Goal: Book appointment/travel/reservation

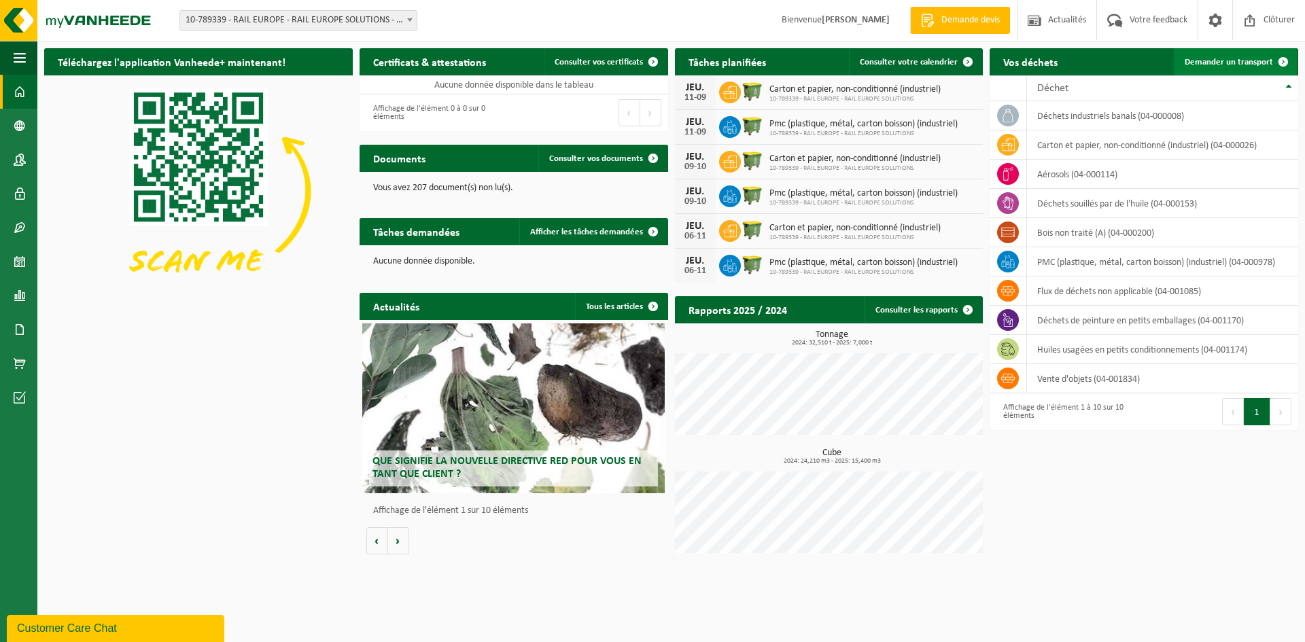
click at [1229, 54] on link "Demander un transport" at bounding box center [1235, 61] width 123 height 27
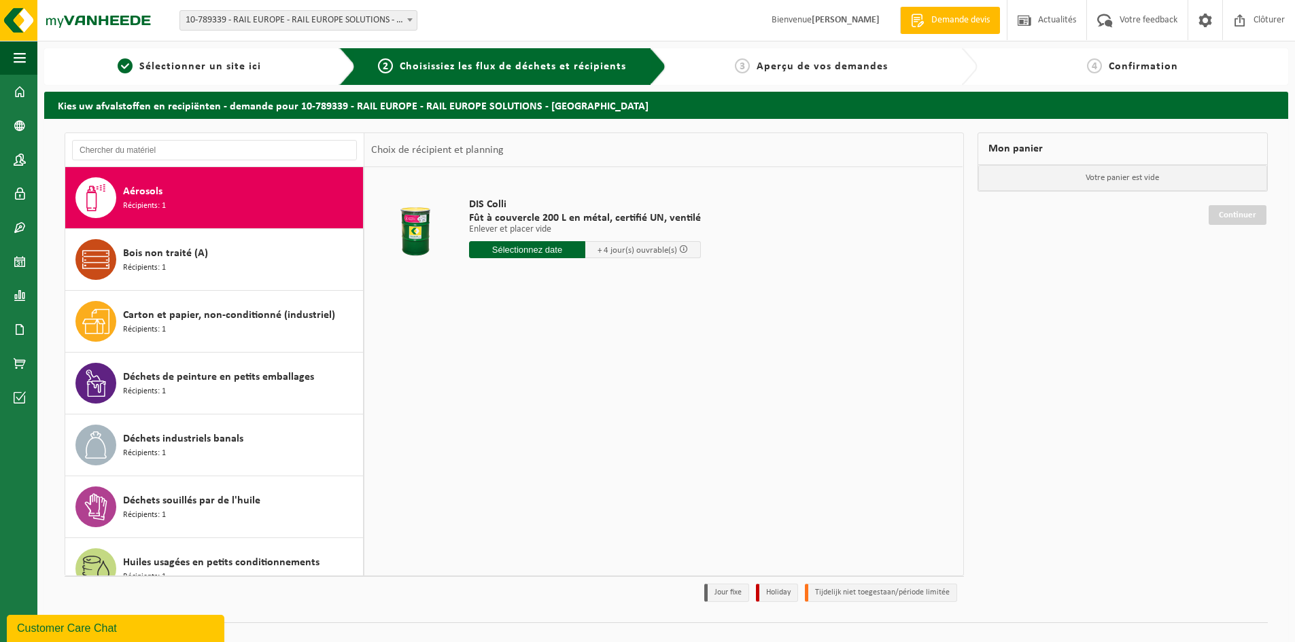
click at [543, 255] on input "text" at bounding box center [527, 249] width 116 height 17
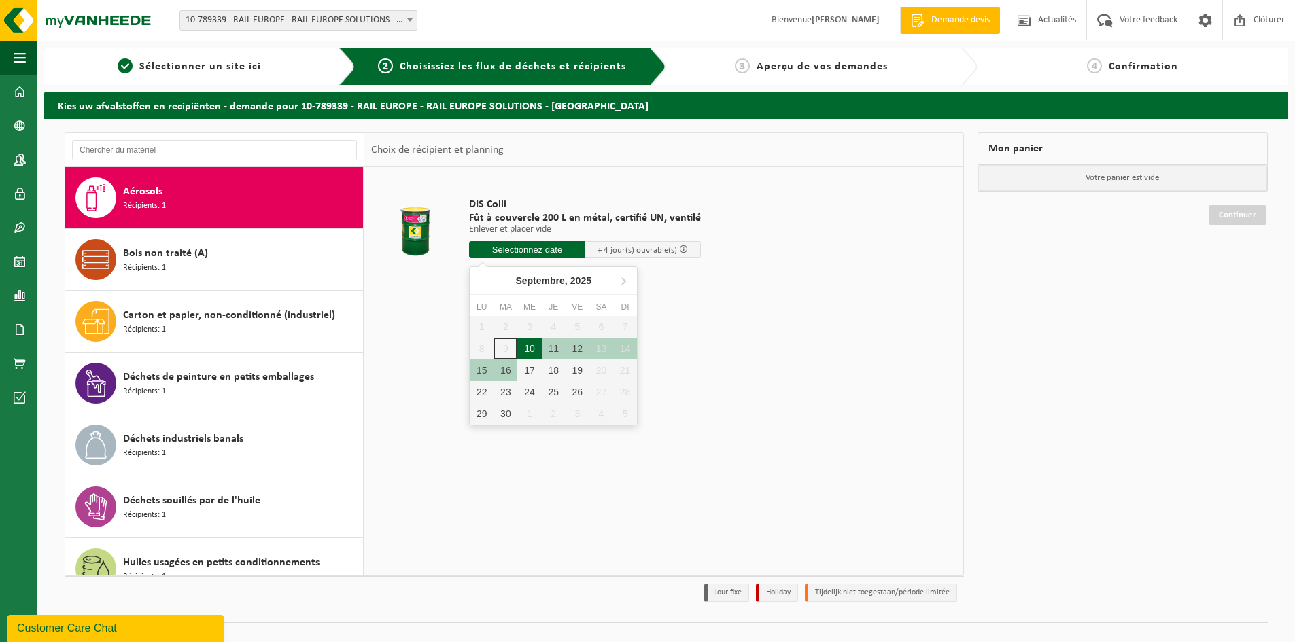
click at [525, 346] on div "10" at bounding box center [529, 349] width 24 height 22
type input "à partir de 2025-09-10"
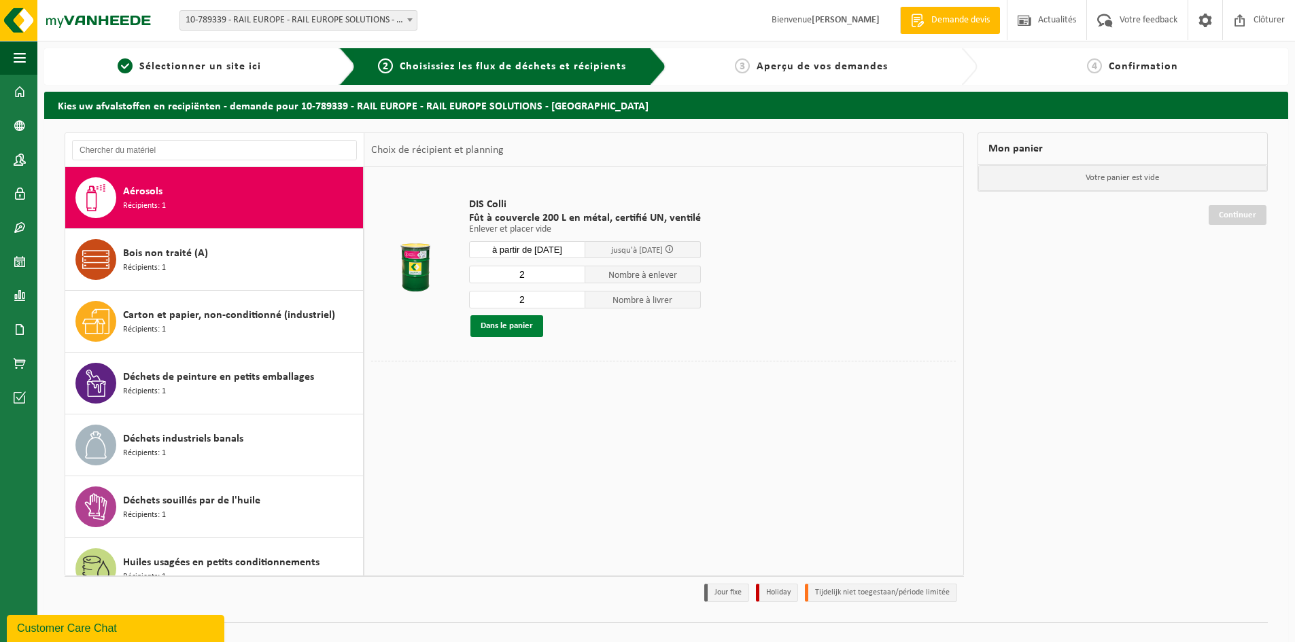
click at [500, 325] on button "Dans le panier" at bounding box center [506, 326] width 73 height 22
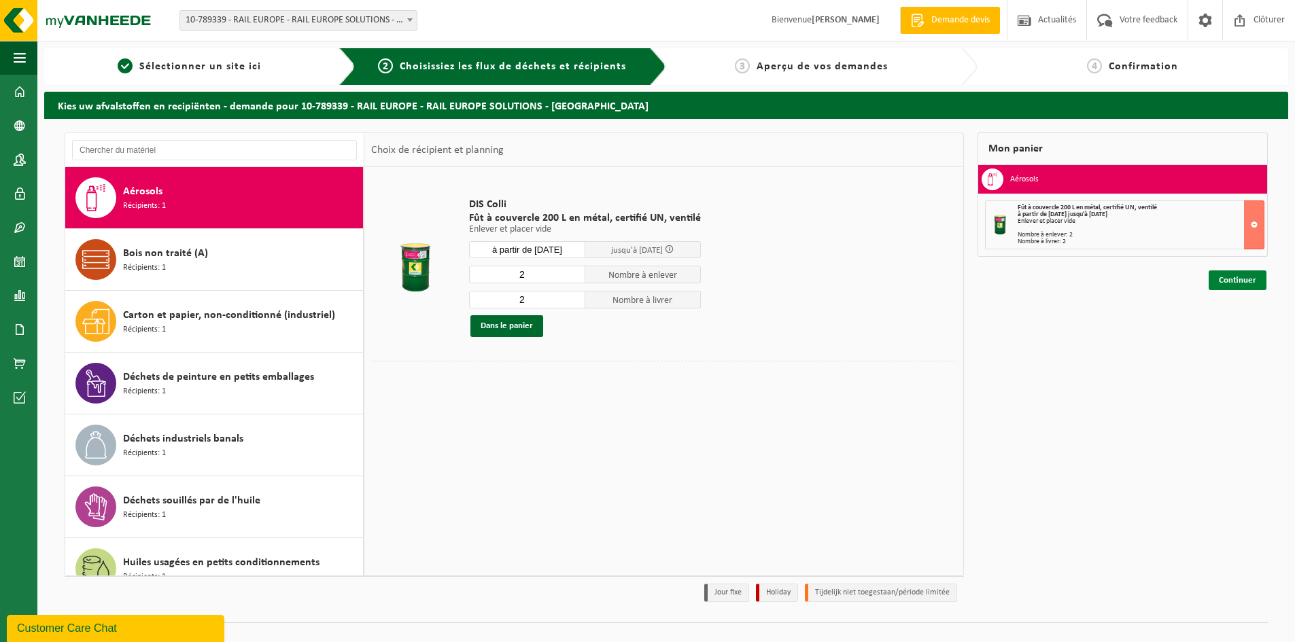
click at [1235, 273] on link "Continuer" at bounding box center [1237, 280] width 58 height 20
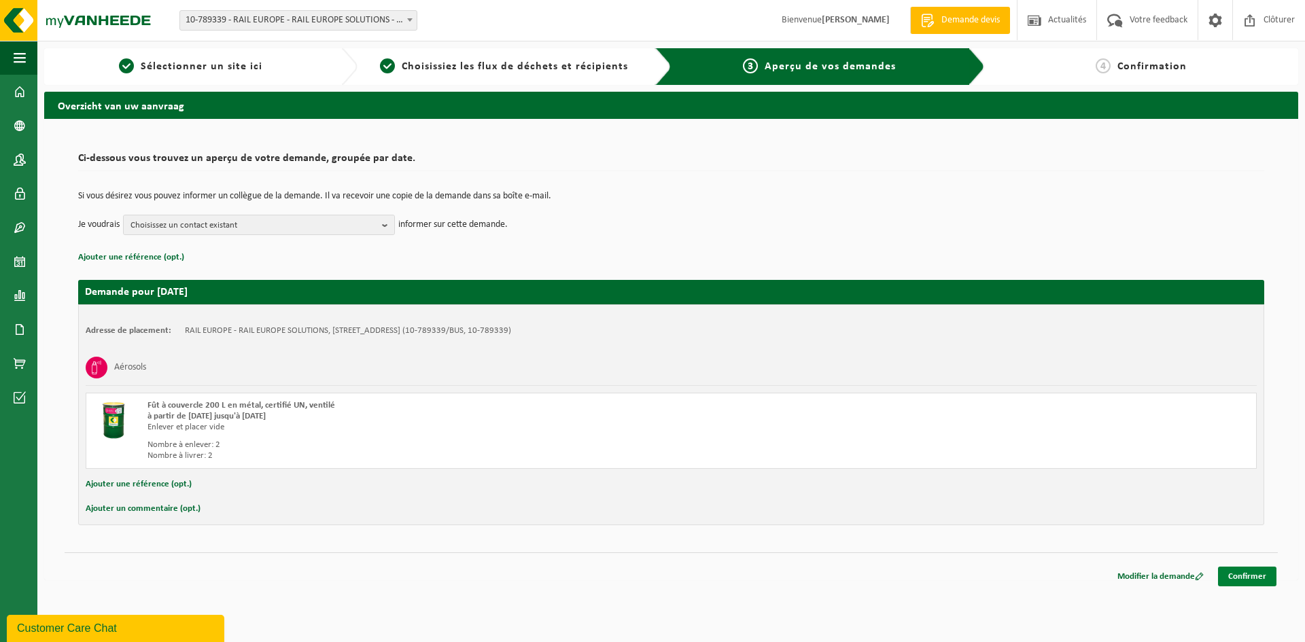
click at [1241, 576] on link "Confirmer" at bounding box center [1247, 577] width 58 height 20
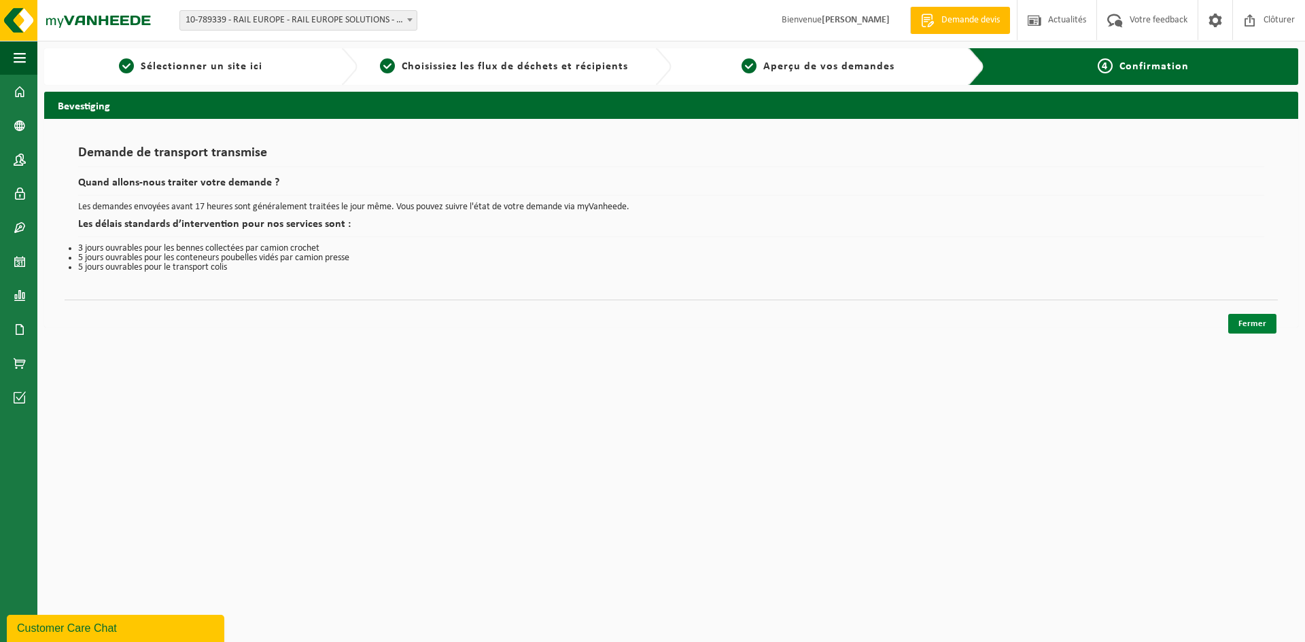
click at [1249, 330] on link "Fermer" at bounding box center [1252, 324] width 48 height 20
